Goal: Task Accomplishment & Management: Manage account settings

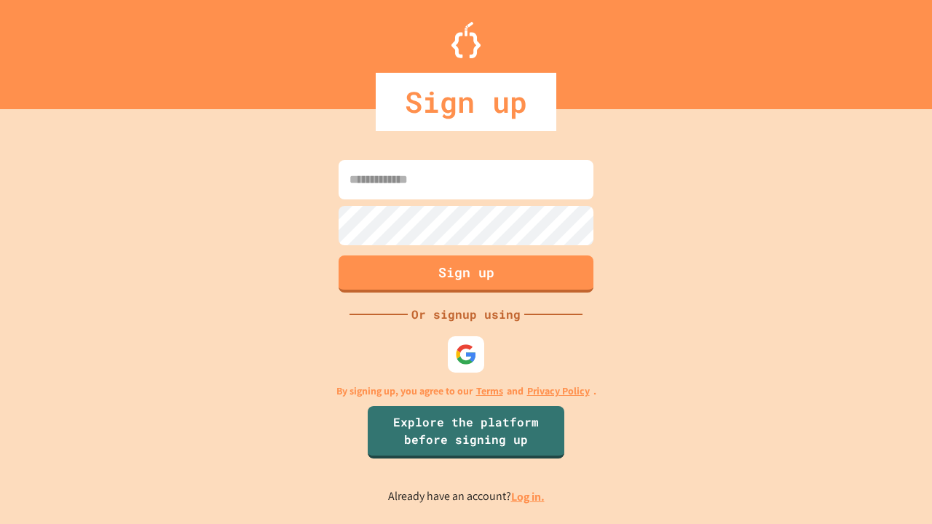
click at [529, 497] on link "Log in." at bounding box center [528, 497] width 34 height 15
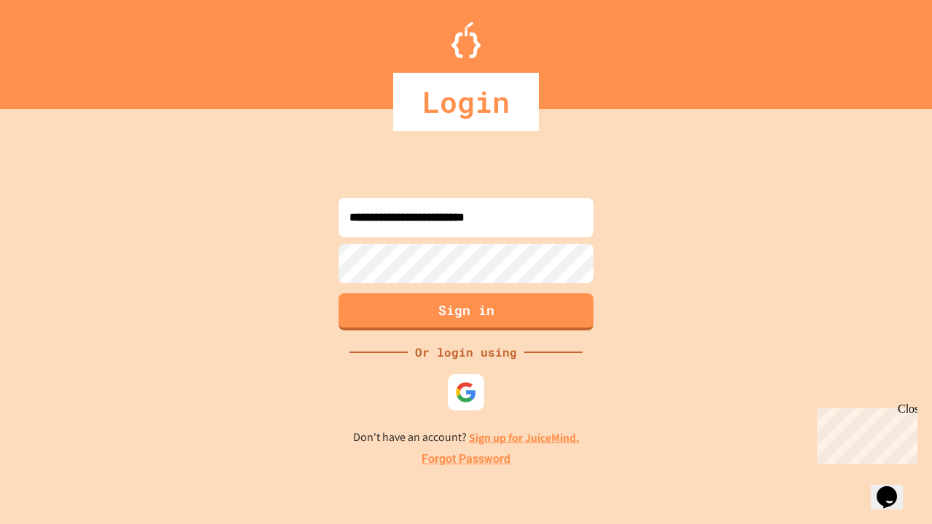
type input "**********"
